Goal: Download file/media

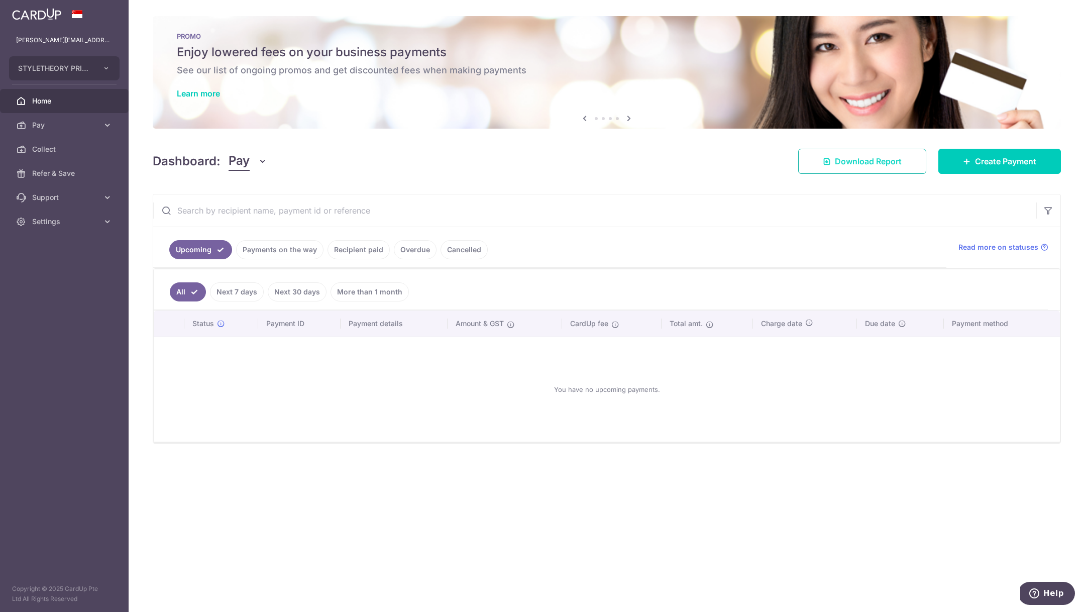
click at [813, 162] on link "Download Report" at bounding box center [862, 161] width 128 height 25
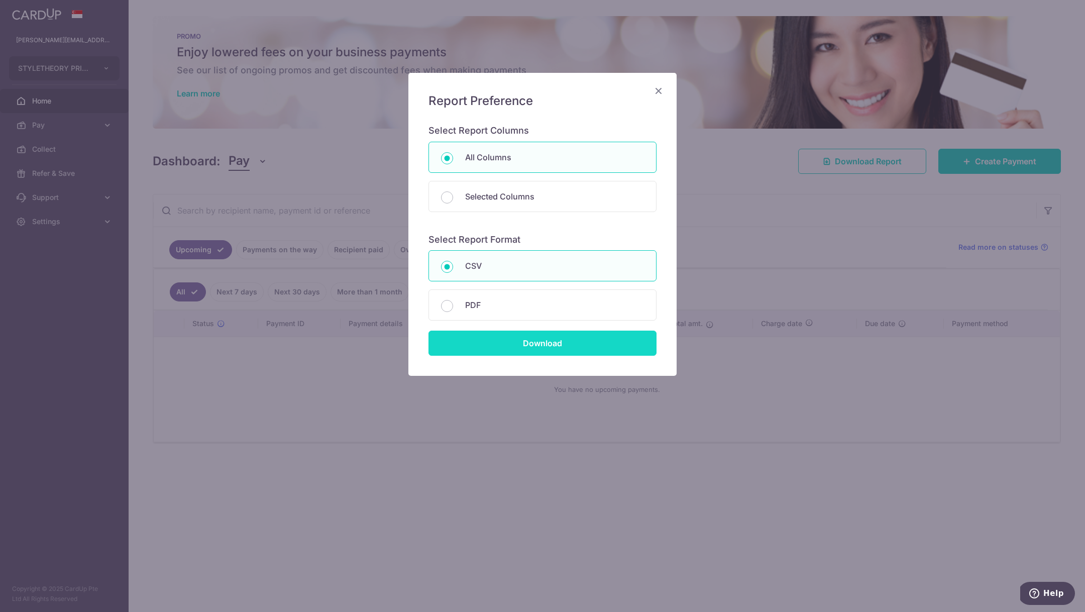
click at [576, 343] on input "Download" at bounding box center [542, 342] width 228 height 25
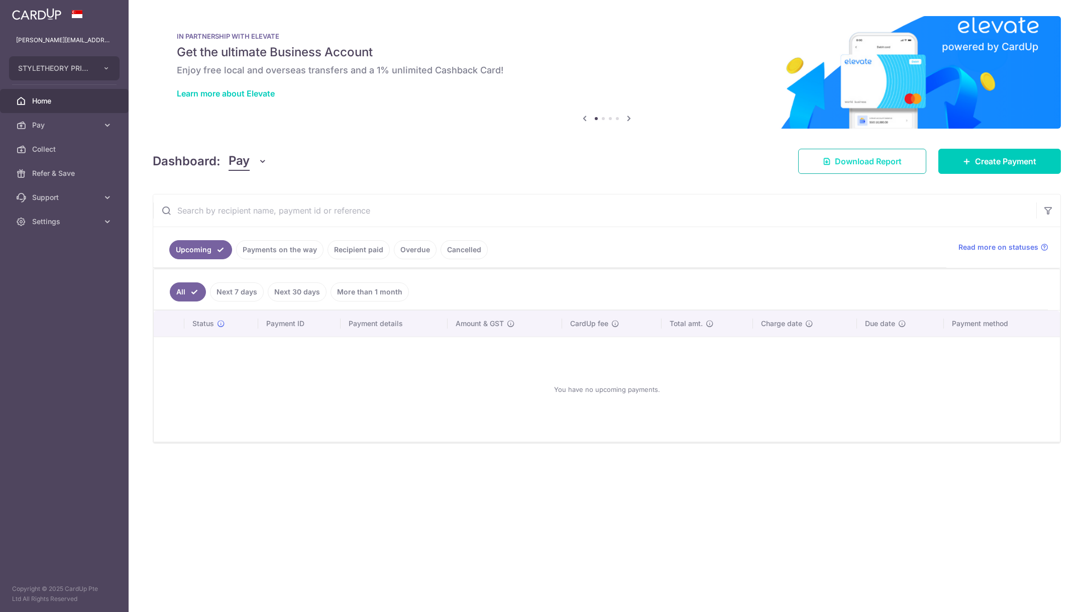
click at [868, 166] on span "Download Report" at bounding box center [868, 161] width 67 height 12
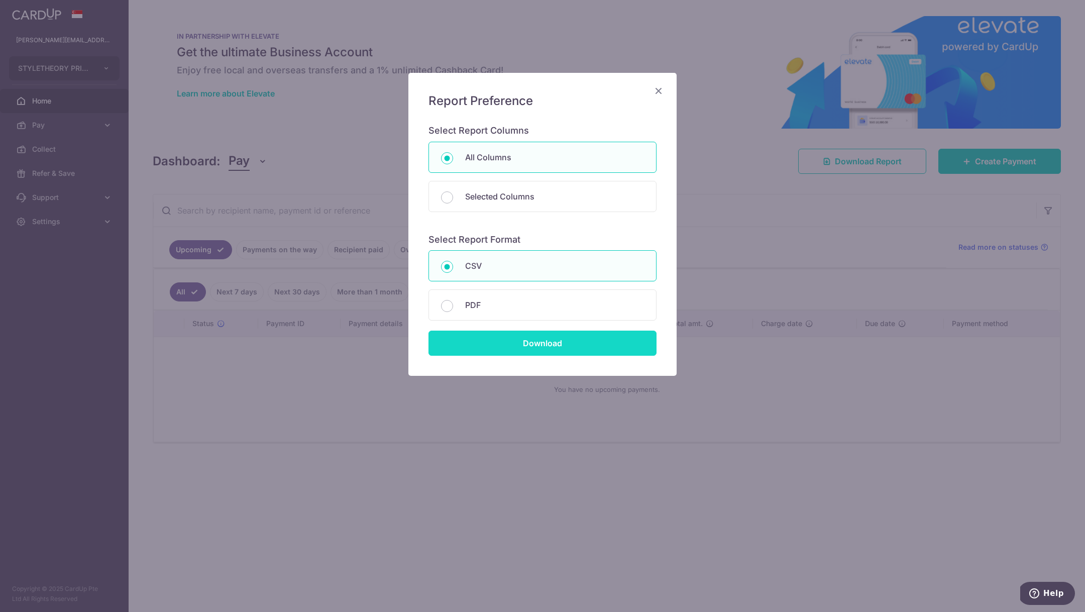
click at [612, 342] on input "Download" at bounding box center [542, 342] width 228 height 25
